Goal: Transaction & Acquisition: Purchase product/service

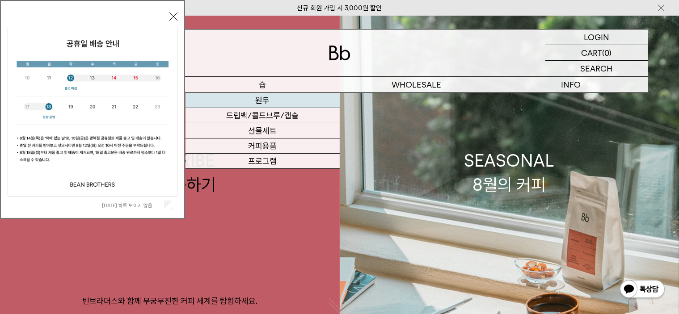
click at [262, 103] on link "원두" at bounding box center [263, 100] width 154 height 15
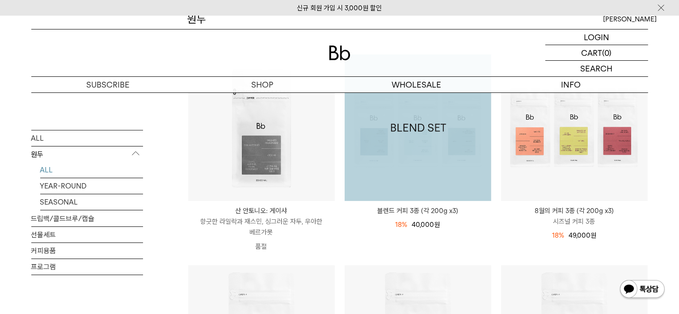
scroll to position [123, 0]
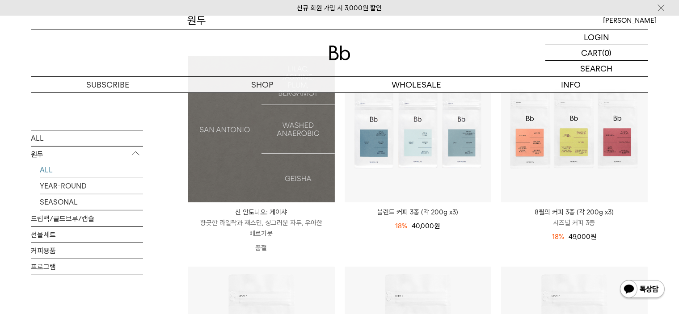
click at [270, 165] on img at bounding box center [261, 129] width 147 height 147
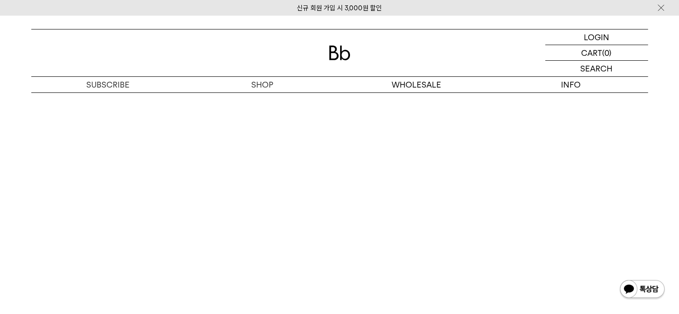
scroll to position [1637, 0]
